Goal: Information Seeking & Learning: Learn about a topic

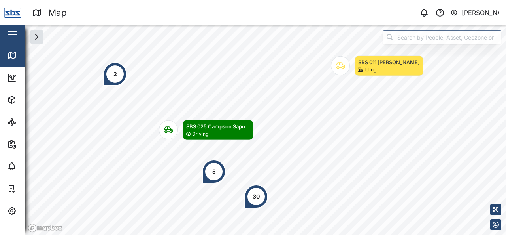
click at [127, 83] on div "2" at bounding box center [115, 74] width 24 height 24
click at [114, 71] on div "2" at bounding box center [116, 74] width 4 height 9
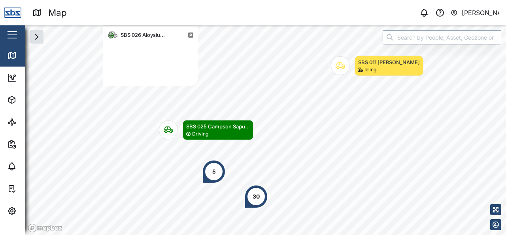
scroll to position [71, 89]
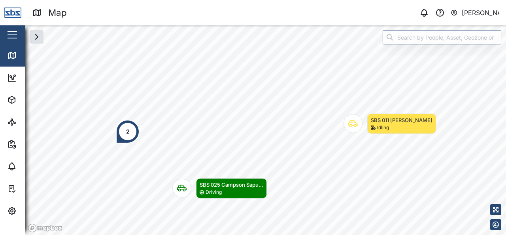
click at [128, 140] on div "2" at bounding box center [128, 131] width 24 height 24
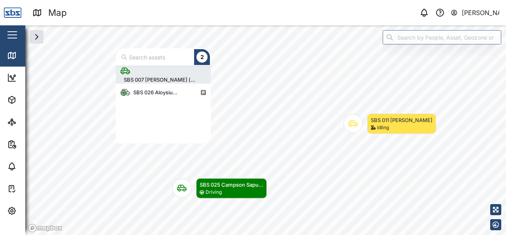
scroll to position [71, 89]
click at [157, 78] on div "SBS 007 [PERSON_NAME] (..." at bounding box center [160, 80] width 78 height 8
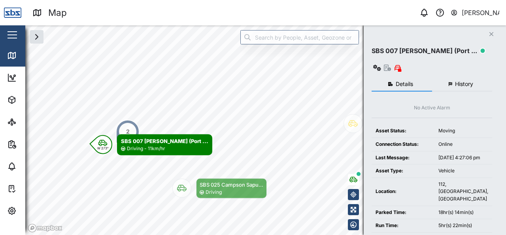
click at [460, 77] on button "History" at bounding box center [462, 84] width 61 height 14
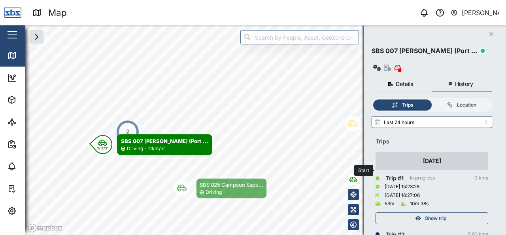
drag, startPoint x: 411, startPoint y: 170, endPoint x: 426, endPoint y: 168, distance: 15.5
click at [420, 183] on div "[DATE] 15:23:28" at bounding box center [402, 187] width 35 height 8
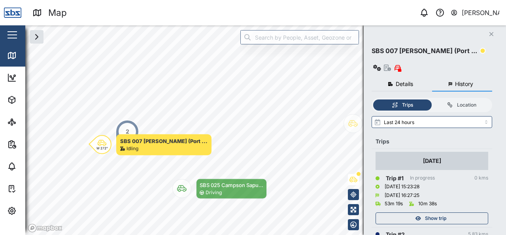
click at [430, 212] on span "Show trip" at bounding box center [435, 217] width 21 height 11
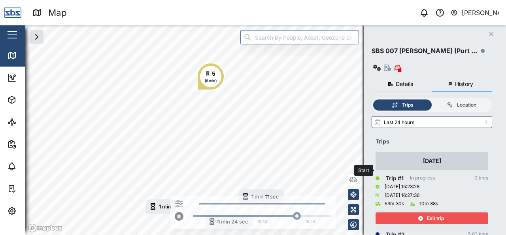
click at [442, 182] on div "[DATE] 15:23:28" at bounding box center [432, 186] width 113 height 9
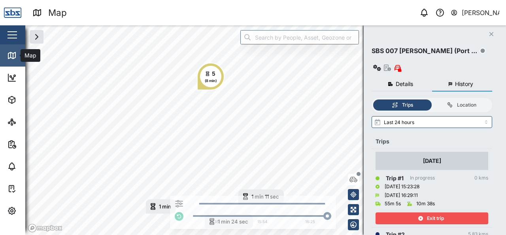
click at [17, 60] on link "Map" at bounding box center [51, 55] width 103 height 22
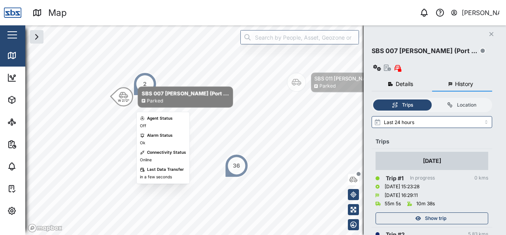
click at [165, 125] on body "Map 0 [PERSON_NAME] Close Map Dashboard Assets ATS Camera Generator Personnel T…" at bounding box center [253, 117] width 506 height 235
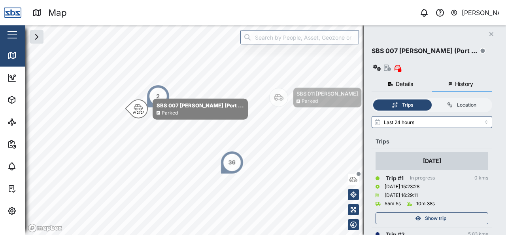
click at [490, 36] on icon "button" at bounding box center [492, 34] width 4 height 4
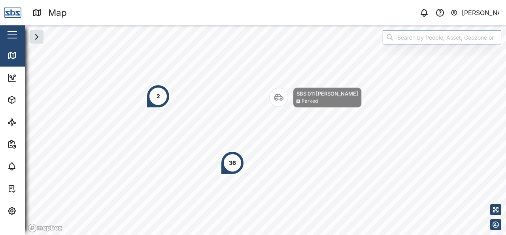
click at [238, 170] on div "36" at bounding box center [233, 163] width 24 height 24
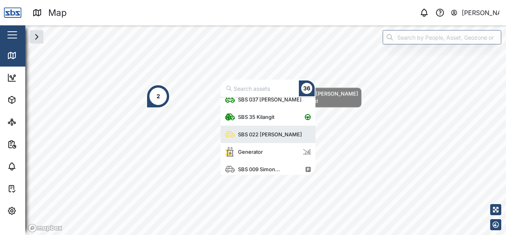
scroll to position [168, 0]
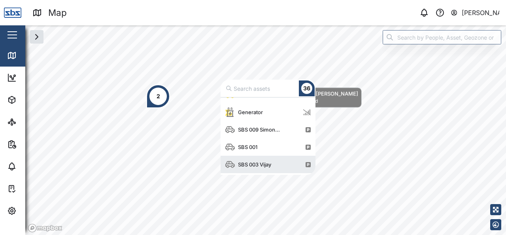
click at [269, 158] on div "SBS 003 Vijay" at bounding box center [249, 163] width 49 height 17
